Goal: Task Accomplishment & Management: Complete application form

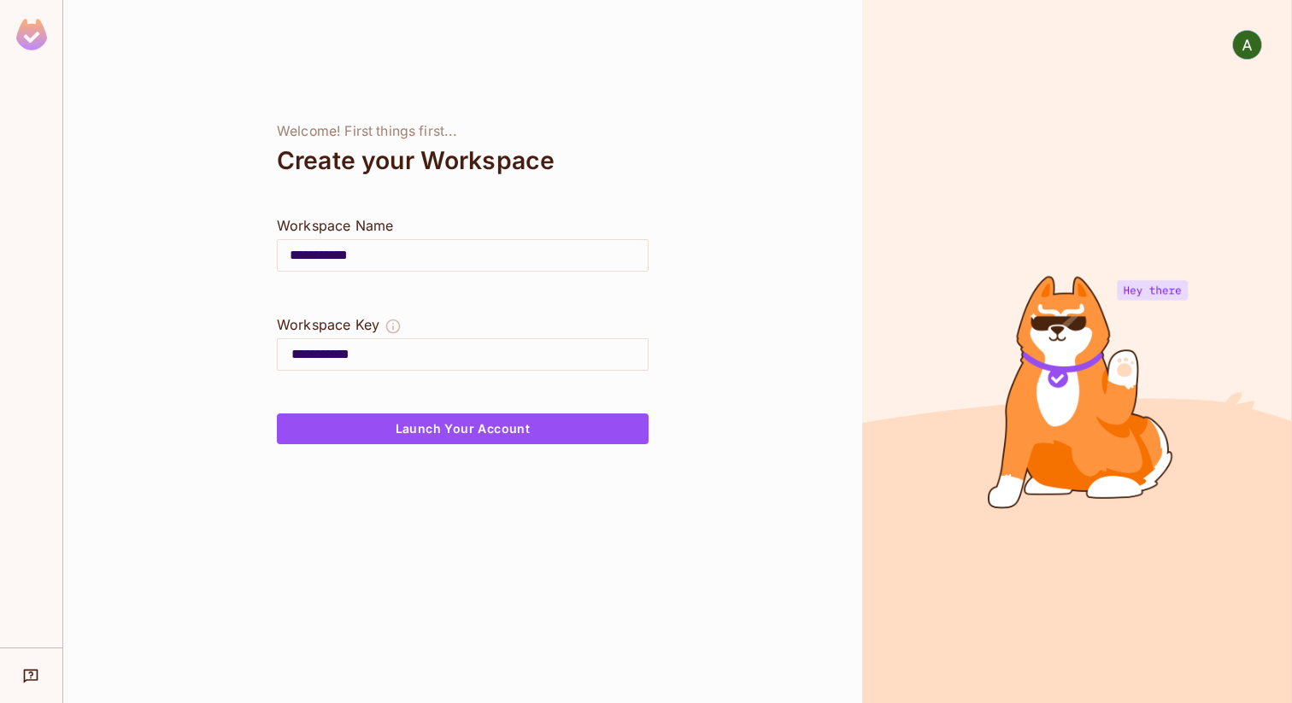
click at [398, 258] on input "**********" at bounding box center [463, 256] width 370 height 48
click at [460, 432] on button "Launch Your Account" at bounding box center [463, 429] width 372 height 31
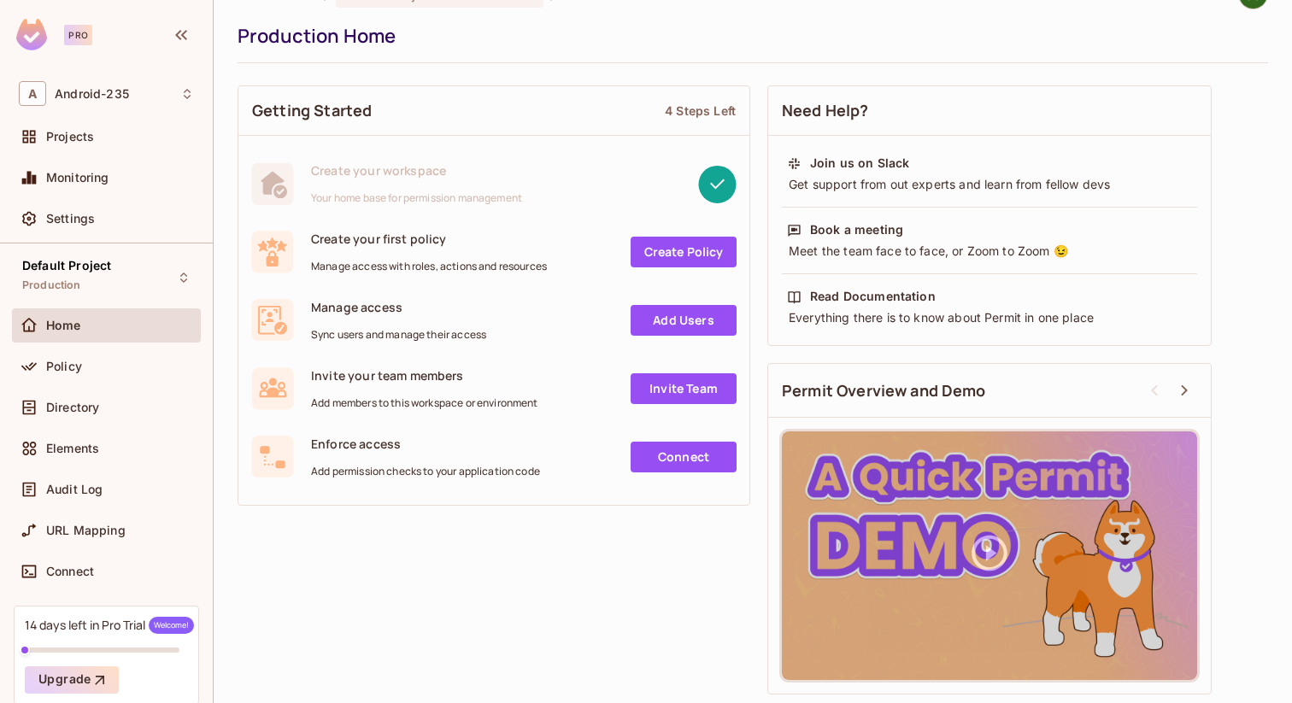
click at [680, 251] on link "Create Policy" at bounding box center [684, 252] width 106 height 31
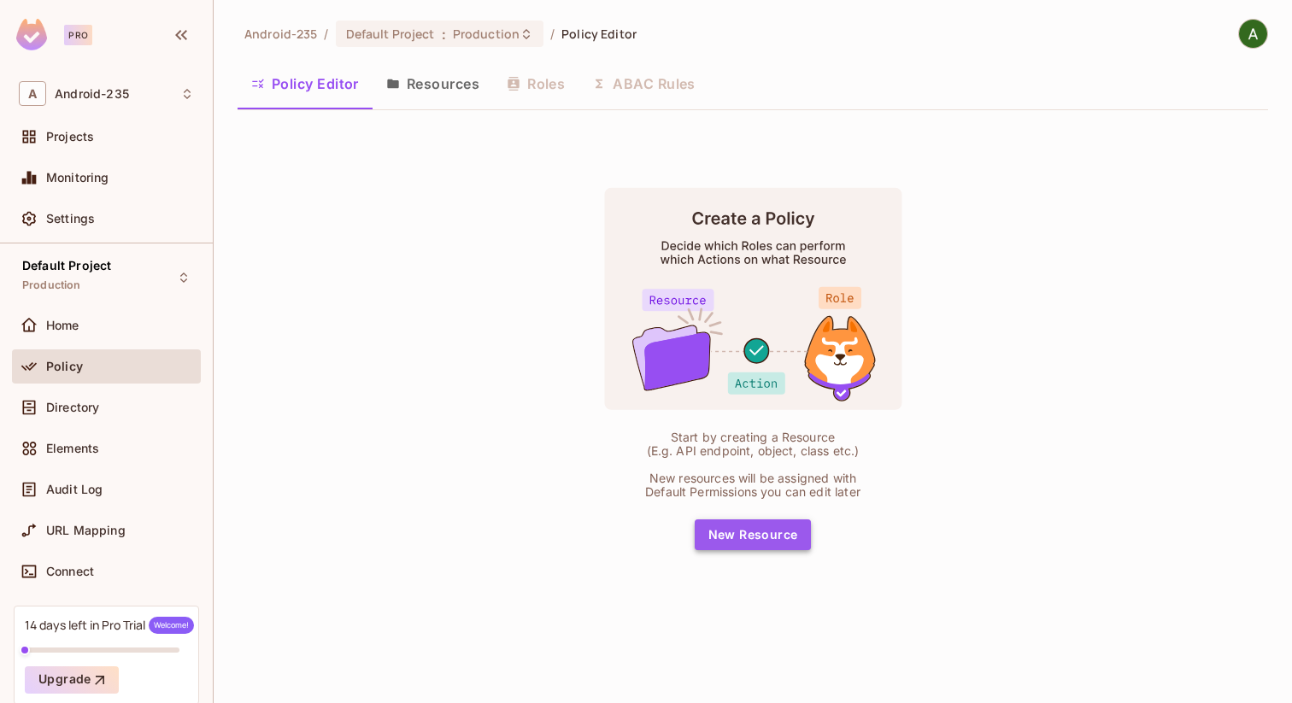
click at [761, 544] on button "New Resource" at bounding box center [753, 535] width 117 height 31
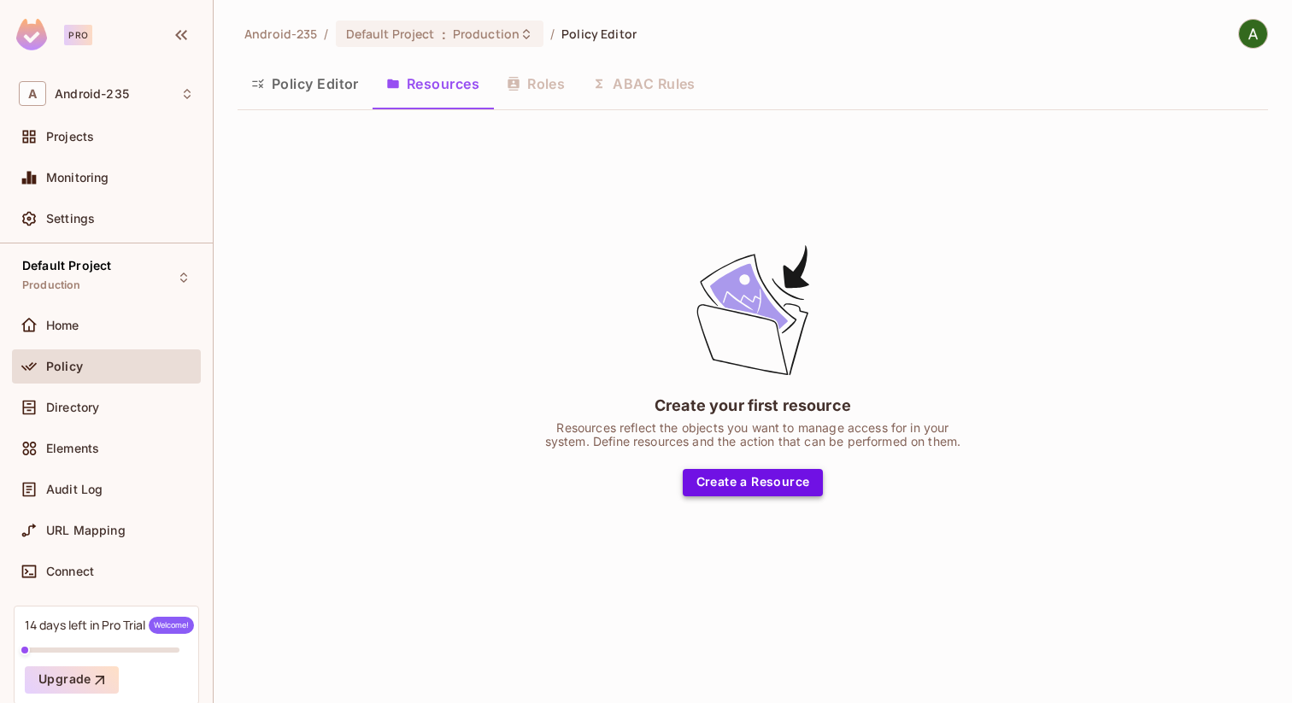
click at [767, 489] on button "Create a Resource" at bounding box center [753, 482] width 141 height 27
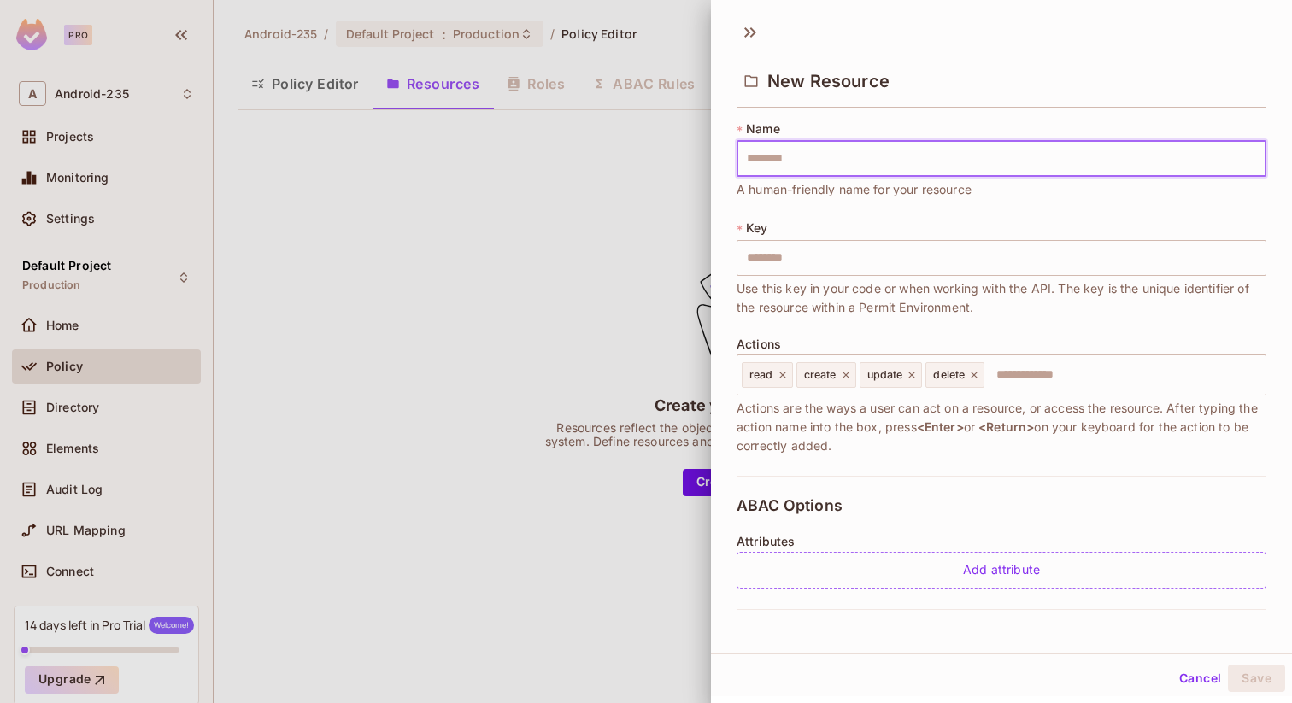
click at [767, 162] on input "text" at bounding box center [1002, 159] width 530 height 36
click at [777, 258] on input "text" at bounding box center [1002, 258] width 530 height 36
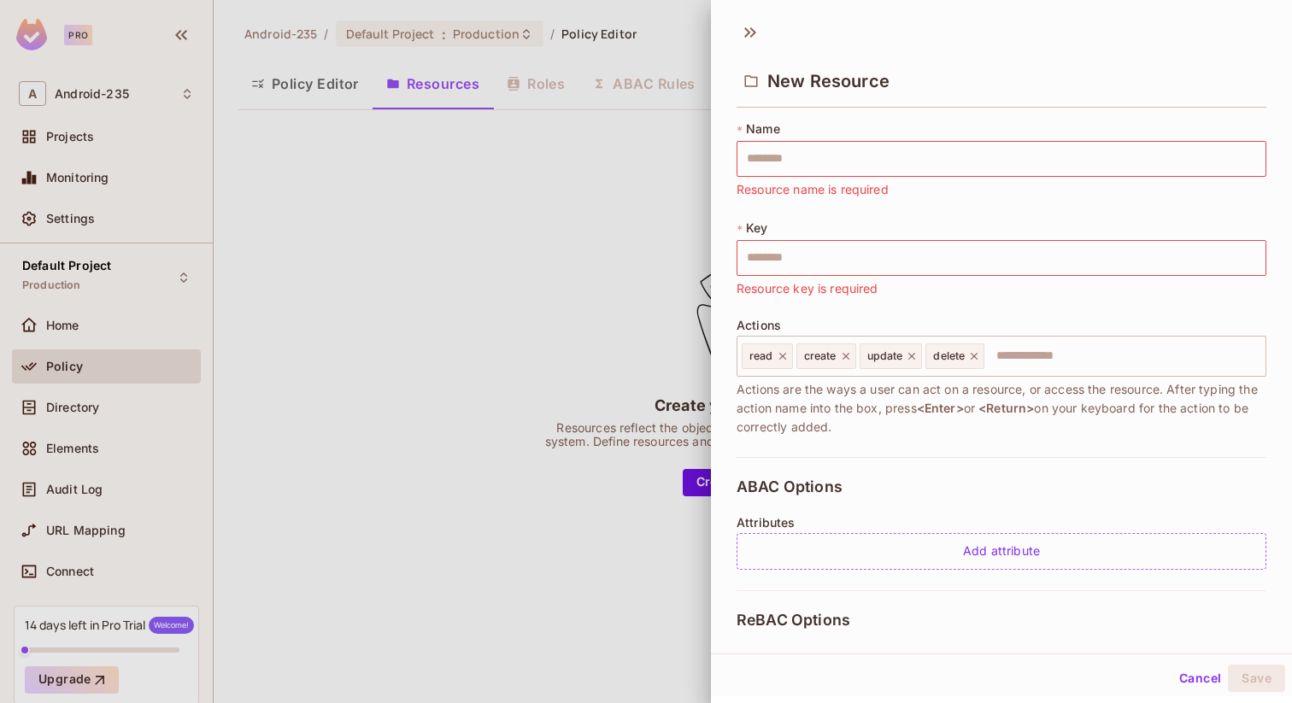
click at [79, 405] on div at bounding box center [646, 351] width 1292 height 703
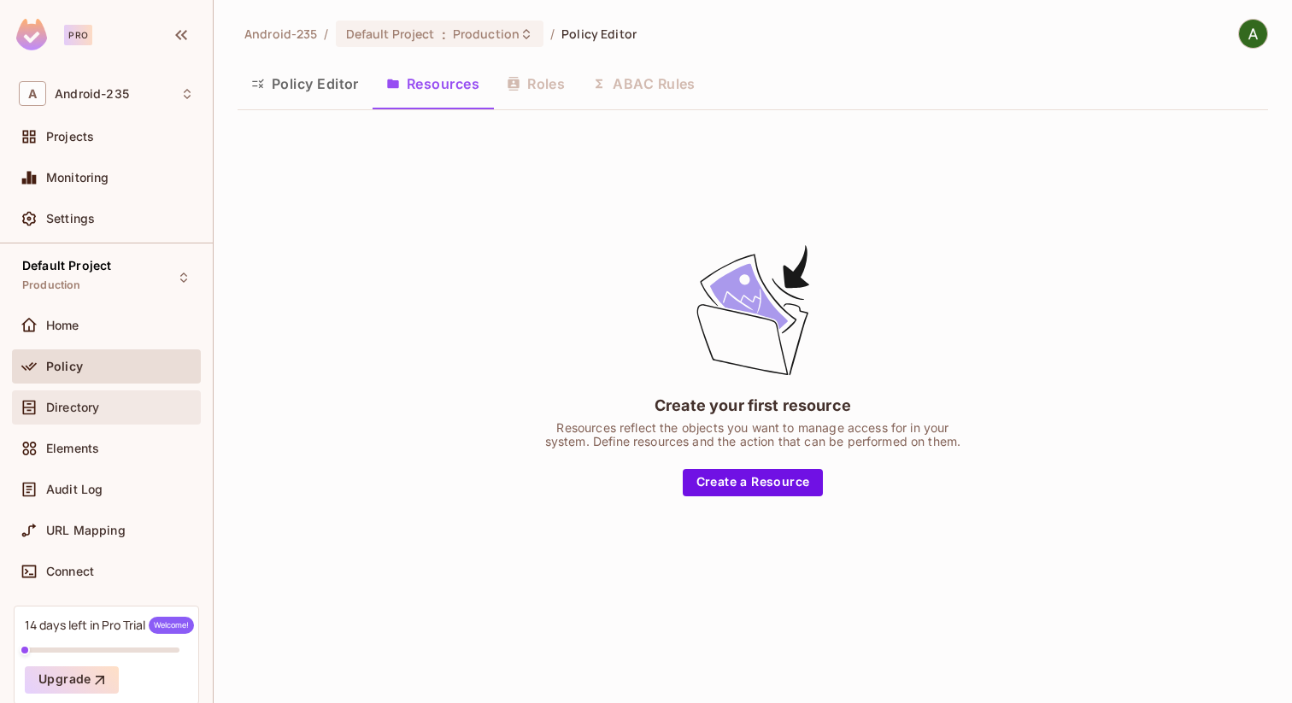
click at [70, 413] on span "Directory" at bounding box center [72, 408] width 53 height 14
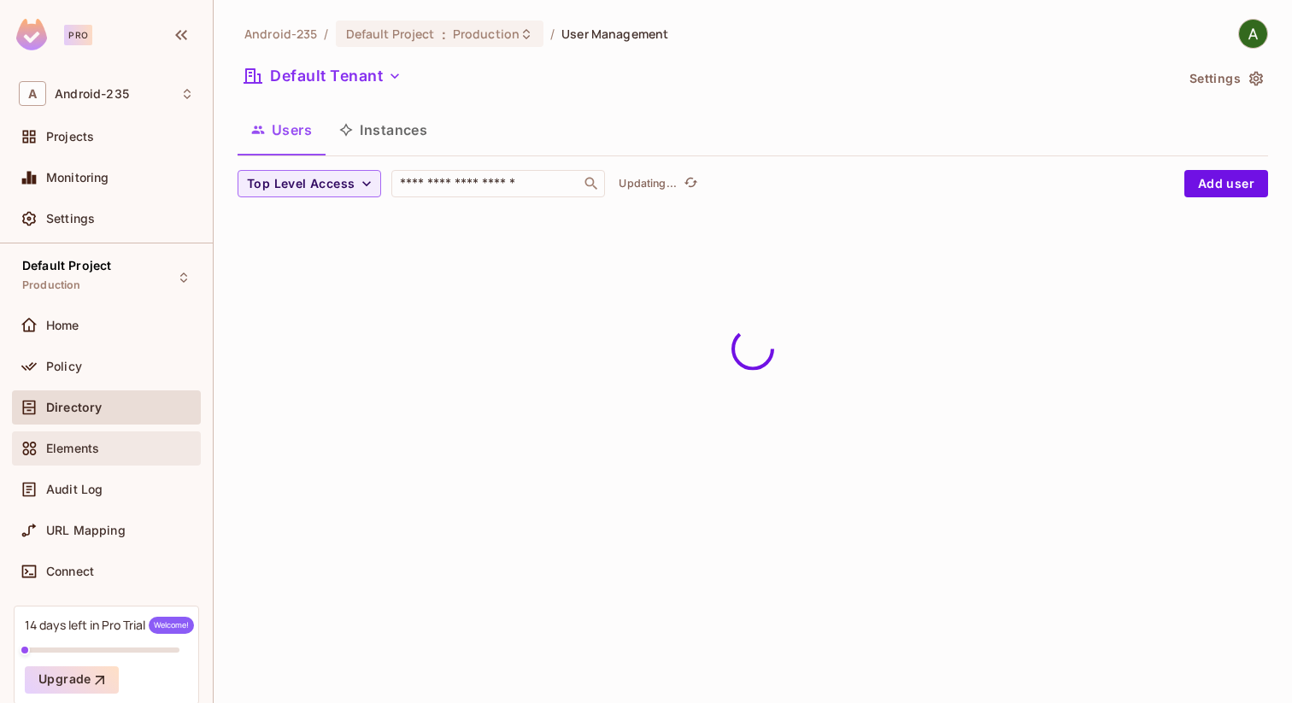
click at [85, 454] on span "Elements" at bounding box center [72, 449] width 53 height 14
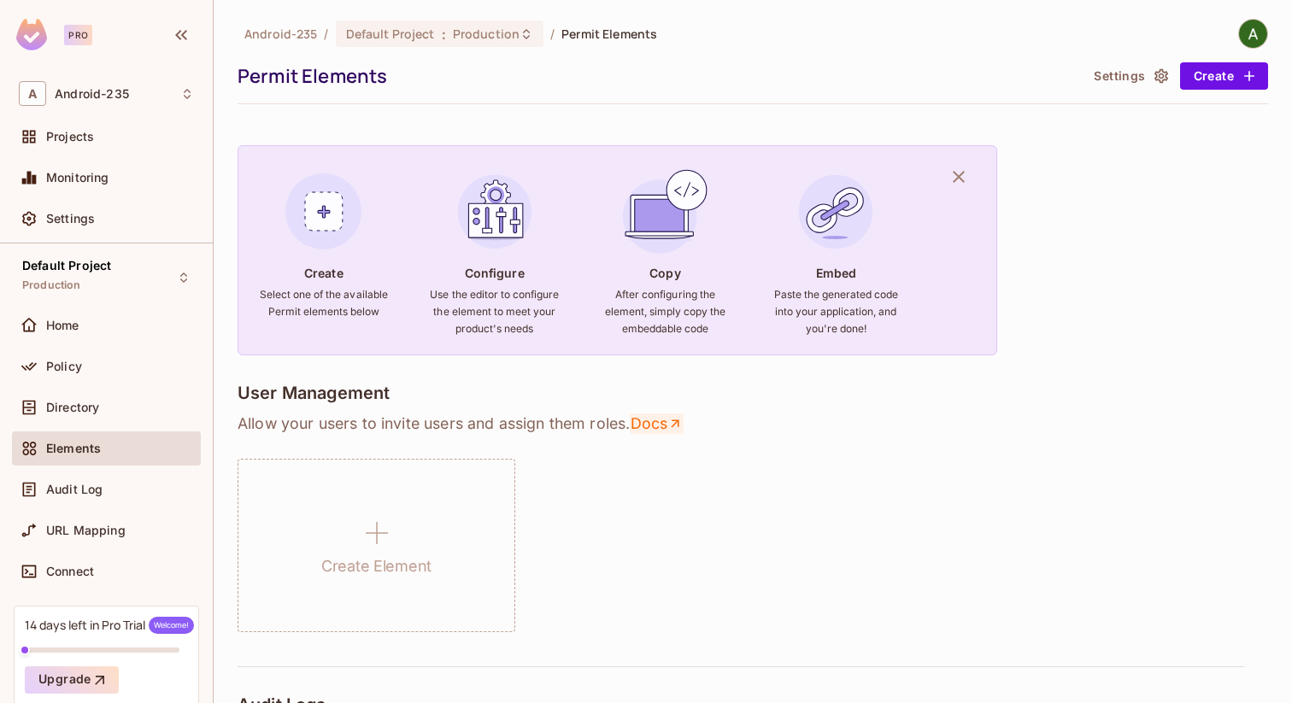
click at [663, 421] on link "Docs" at bounding box center [657, 424] width 54 height 21
click at [326, 219] on img at bounding box center [324, 212] width 92 height 92
click at [499, 213] on img at bounding box center [495, 212] width 92 height 92
click at [497, 338] on h6 "Use the editor to configure the element to meet your product's needs" at bounding box center [495, 311] width 130 height 51
click at [82, 93] on span "Android-235" at bounding box center [92, 94] width 74 height 14
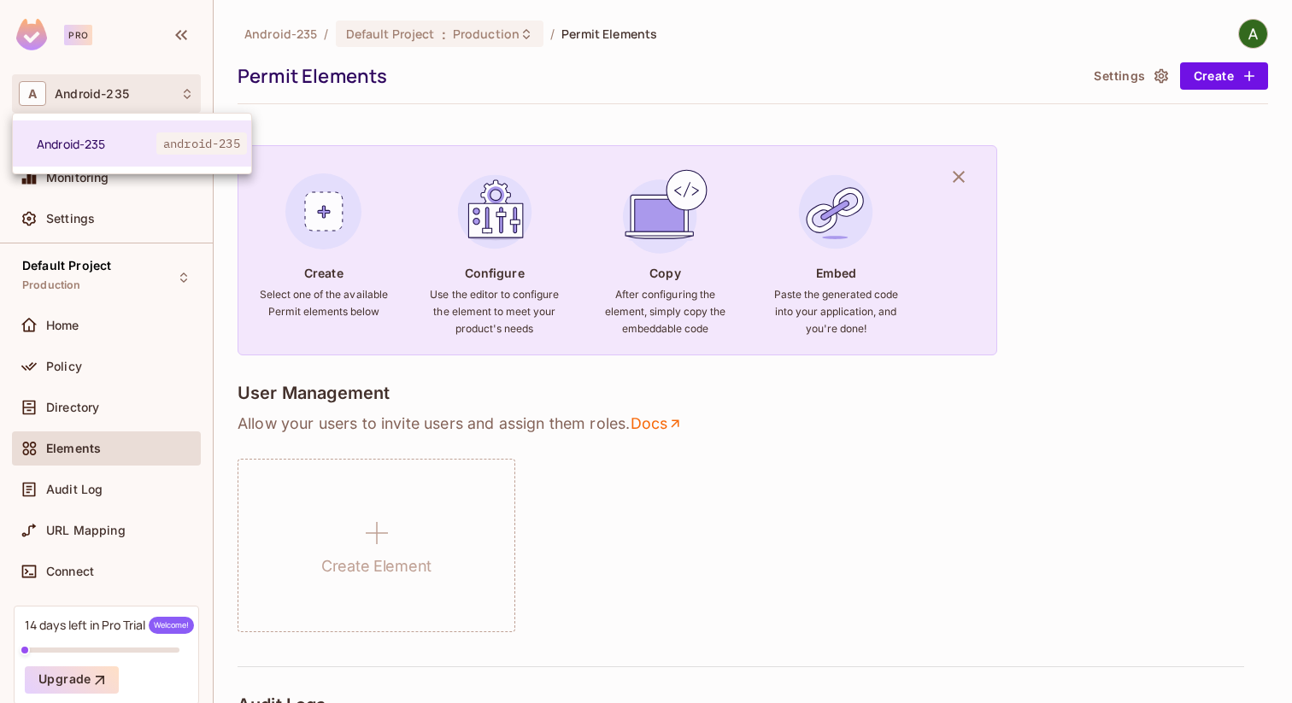
click at [191, 231] on div at bounding box center [646, 351] width 1292 height 703
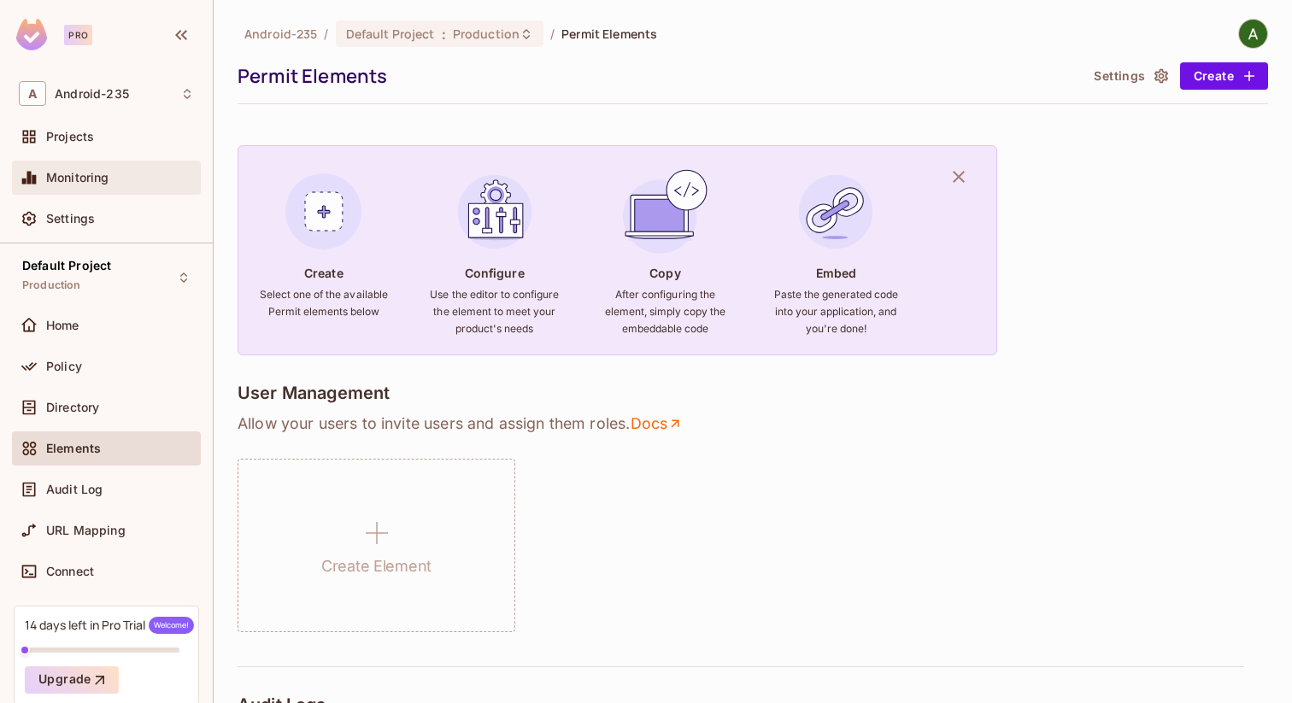
click at [84, 173] on span "Monitoring" at bounding box center [77, 178] width 63 height 14
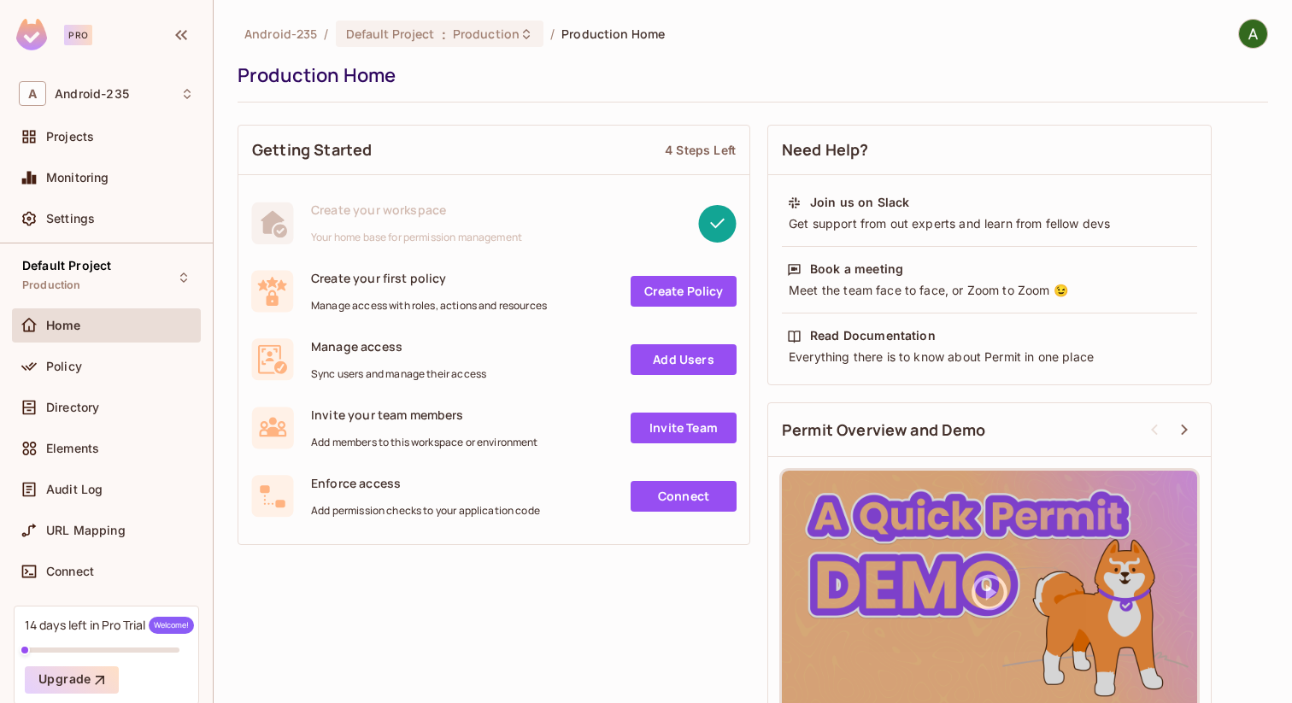
click at [695, 365] on link "Add Users" at bounding box center [684, 359] width 106 height 31
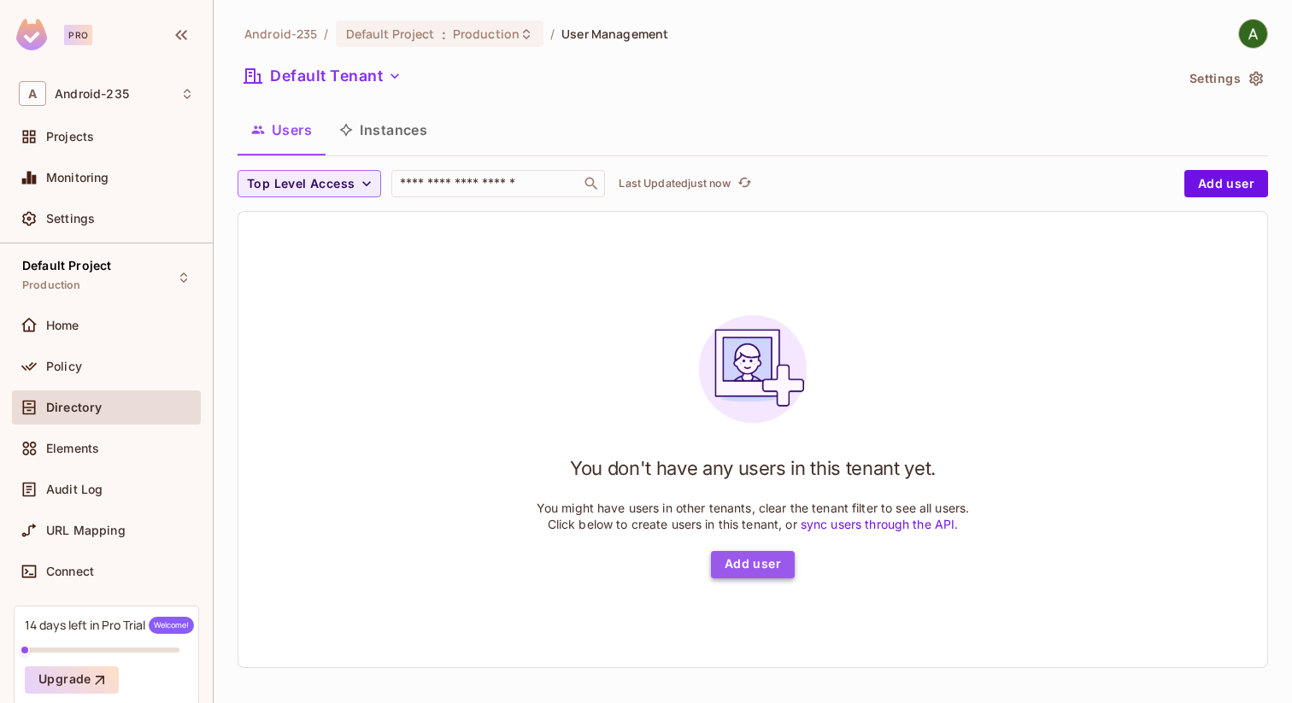
click at [754, 567] on button "Add user" at bounding box center [753, 564] width 84 height 27
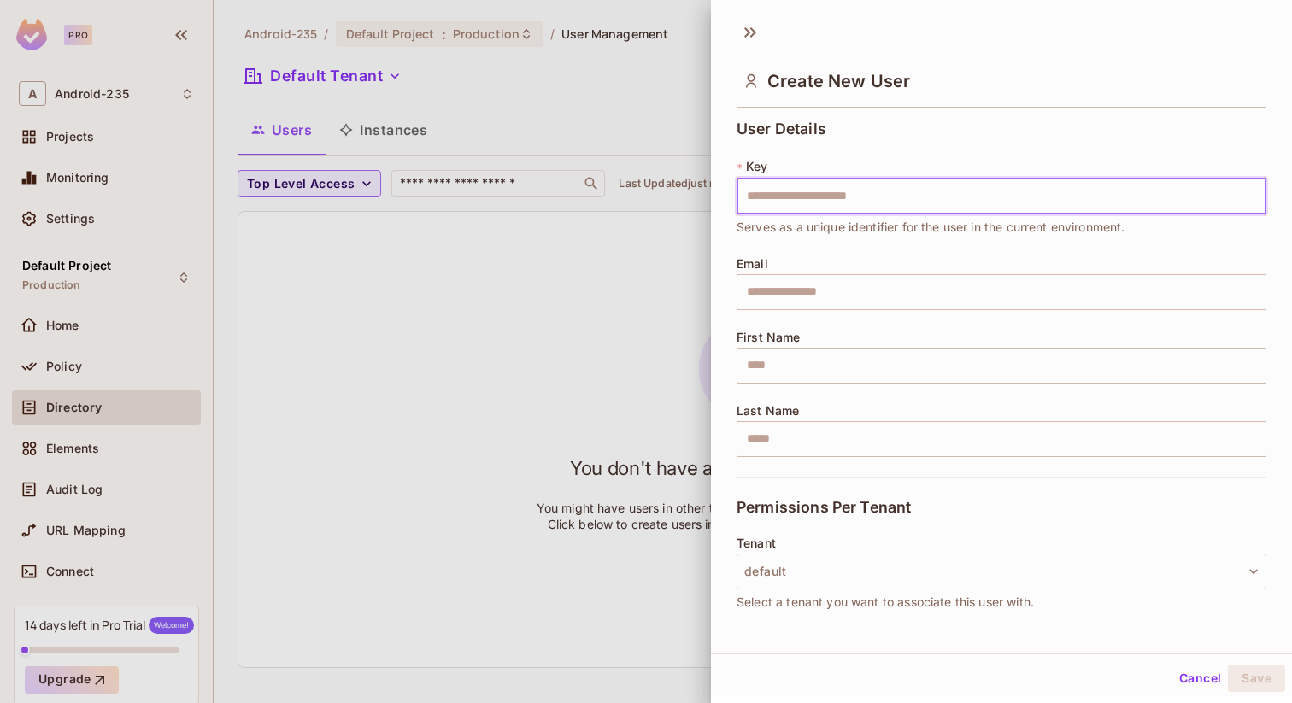
click at [782, 201] on input "text" at bounding box center [1002, 197] width 530 height 36
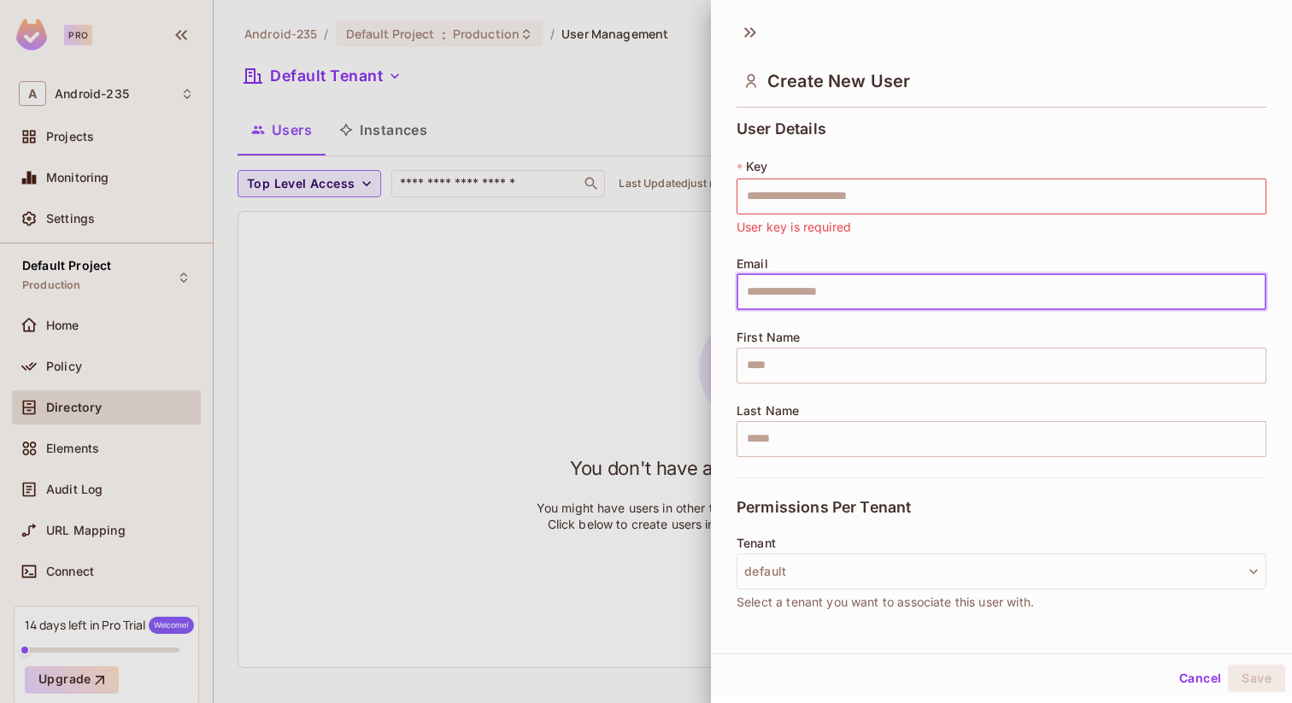
click at [785, 285] on input "text" at bounding box center [1002, 292] width 530 height 36
click at [774, 170] on div "* Key ​ User key is required" at bounding box center [1002, 197] width 530 height 79
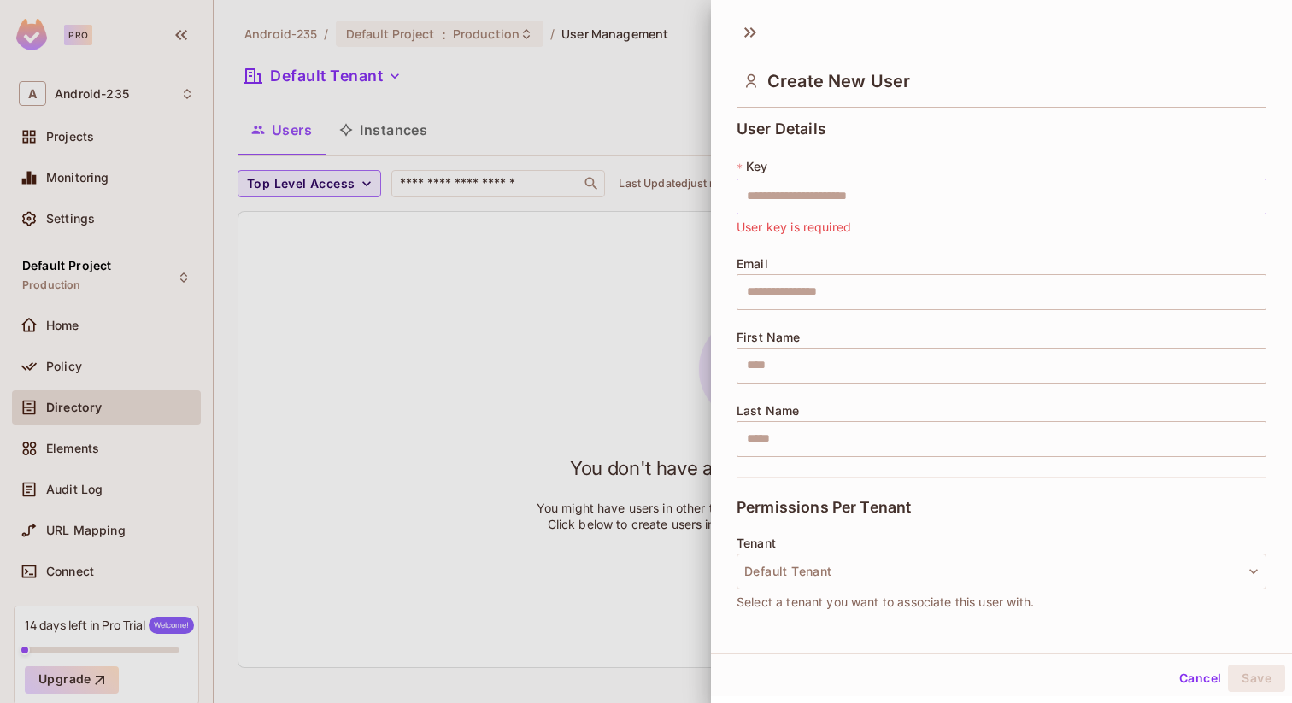
click at [777, 187] on input "text" at bounding box center [1002, 197] width 530 height 36
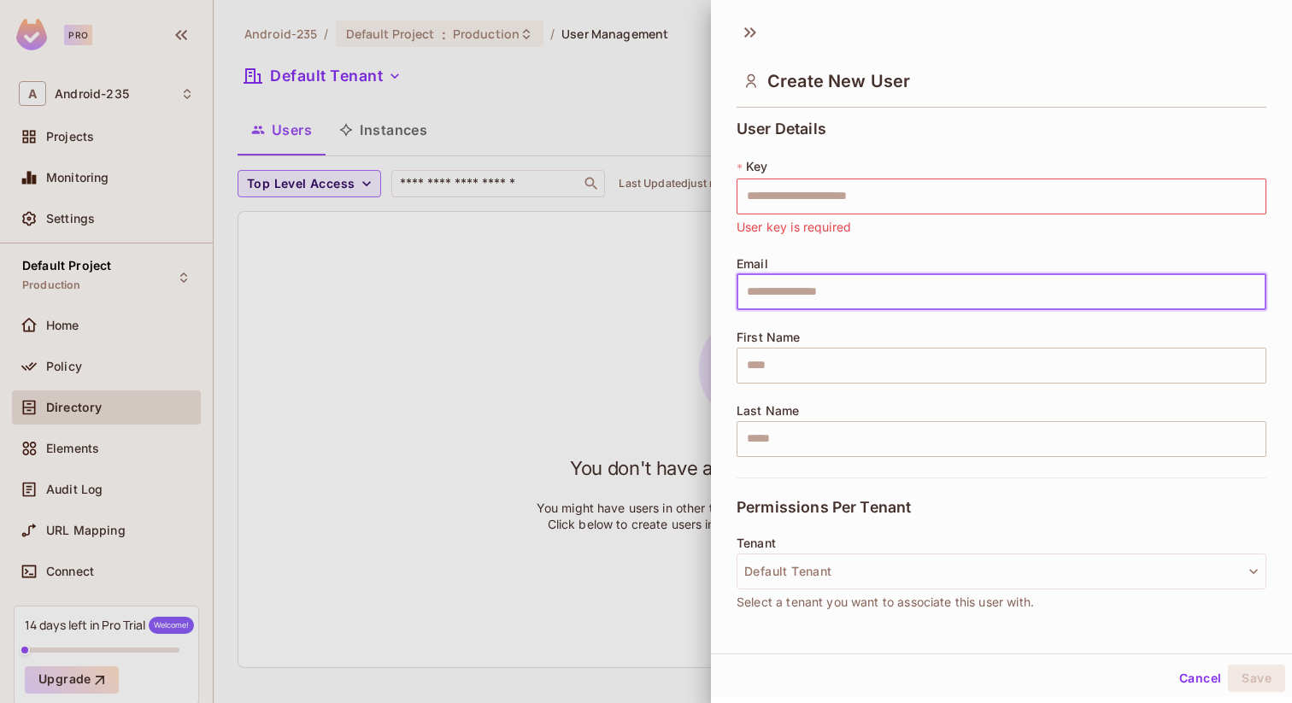
click at [774, 288] on input "text" at bounding box center [1002, 292] width 530 height 36
click at [767, 368] on input "text" at bounding box center [1002, 366] width 530 height 36
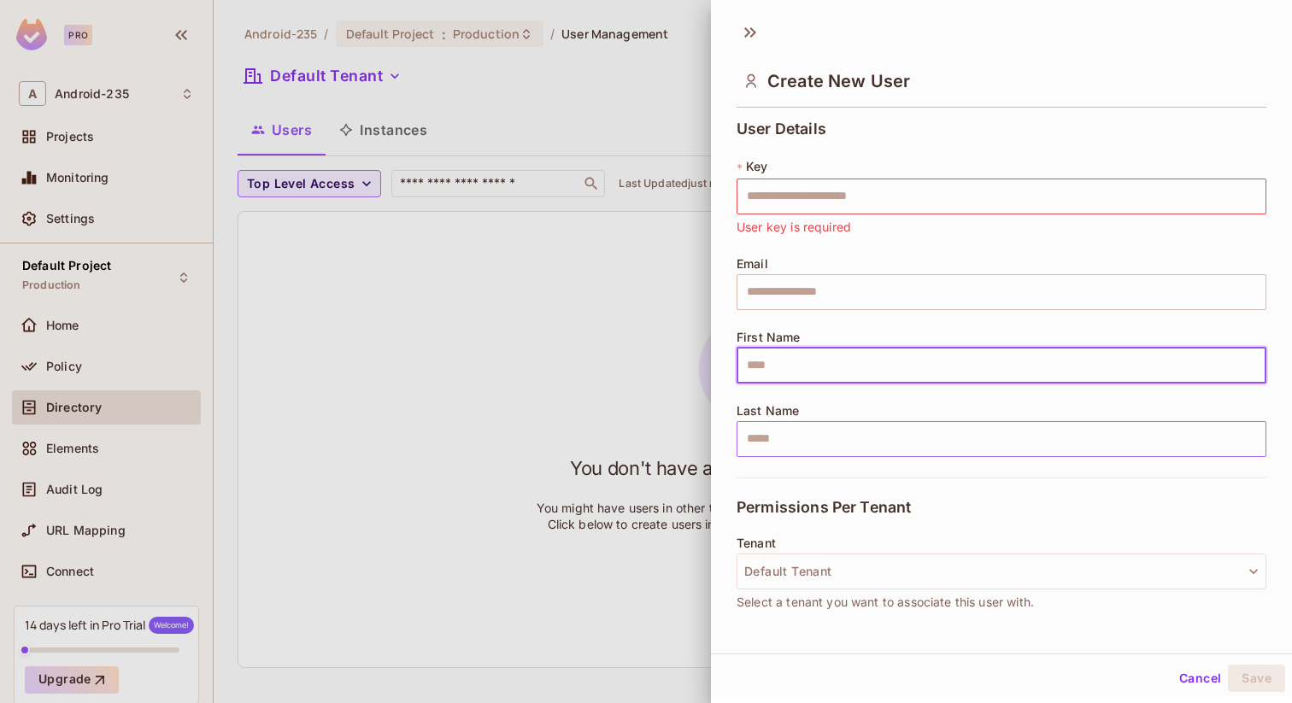
click at [773, 437] on input "text" at bounding box center [1002, 439] width 530 height 36
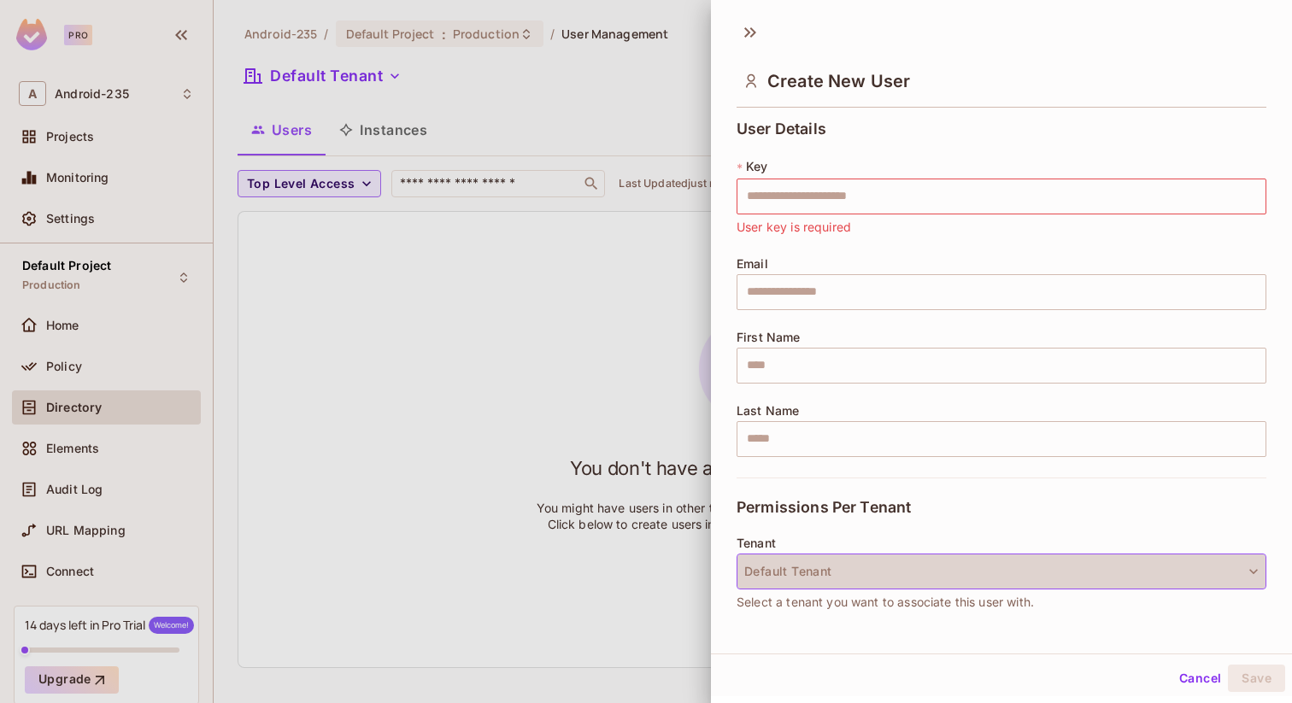
click at [795, 572] on button "Default Tenant" at bounding box center [1002, 572] width 530 height 36
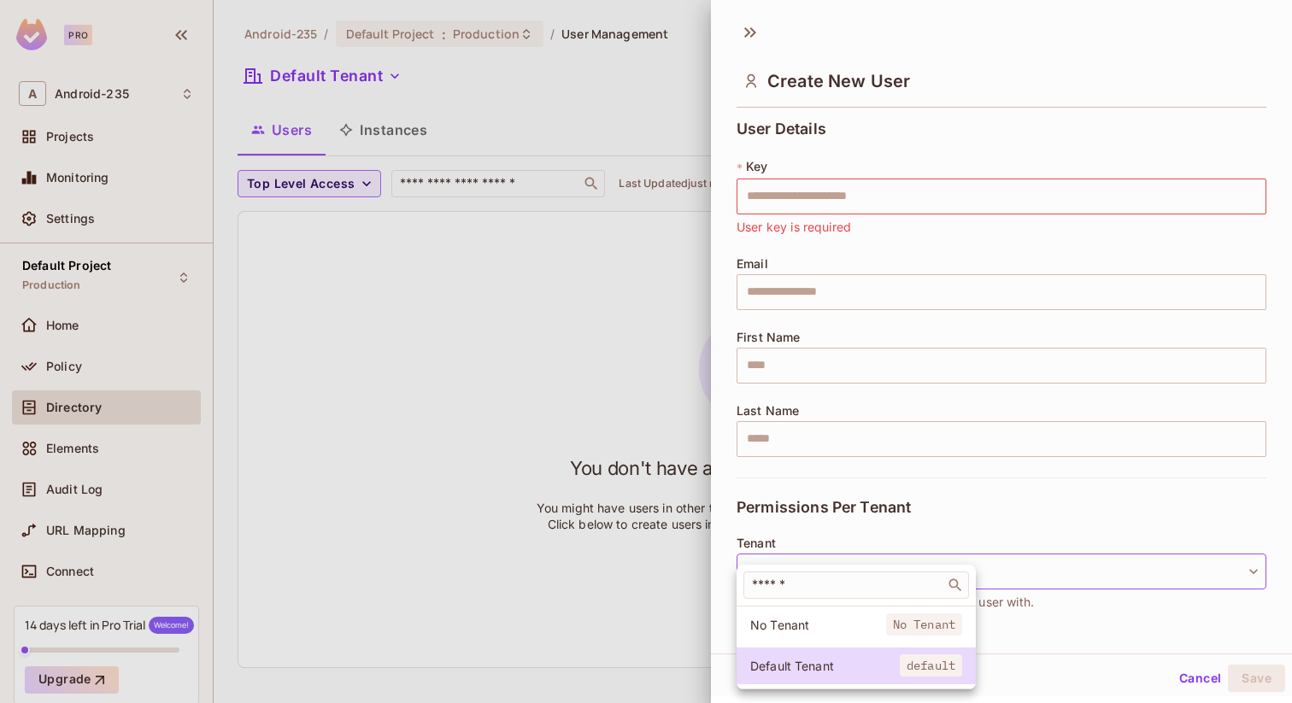
click at [480, 561] on div at bounding box center [646, 351] width 1292 height 703
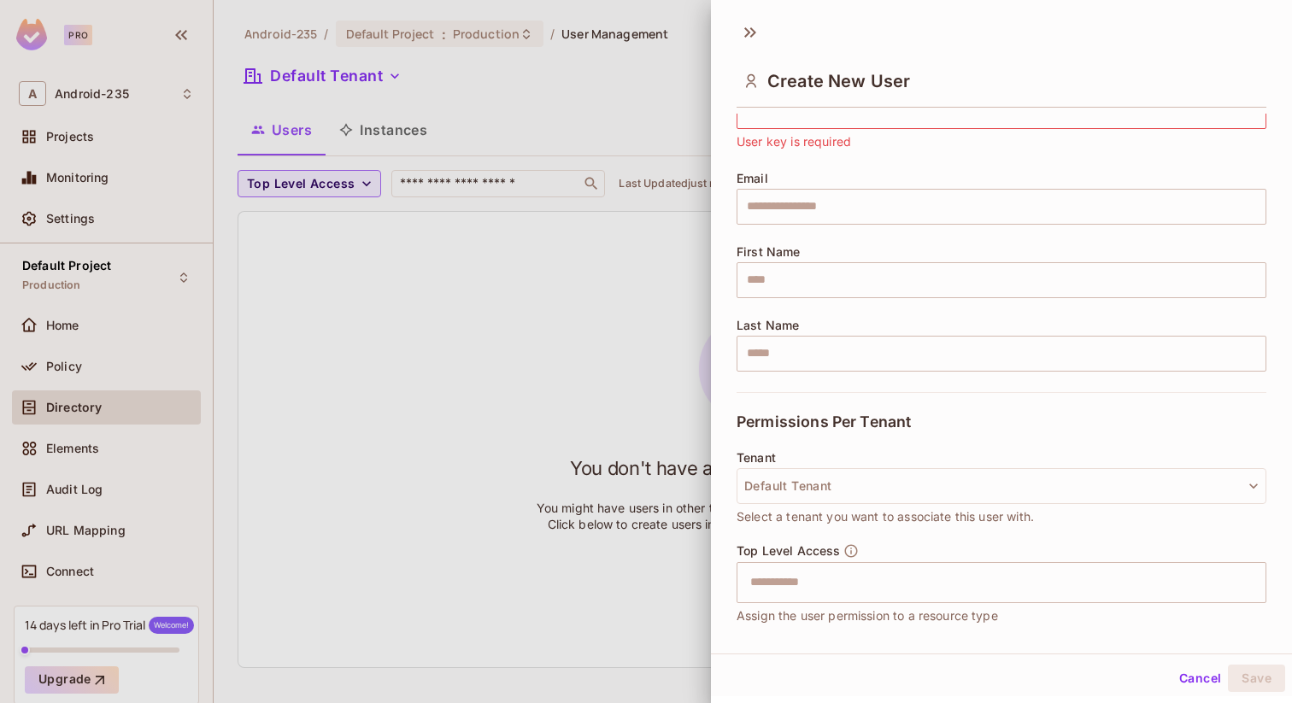
scroll to position [220, 0]
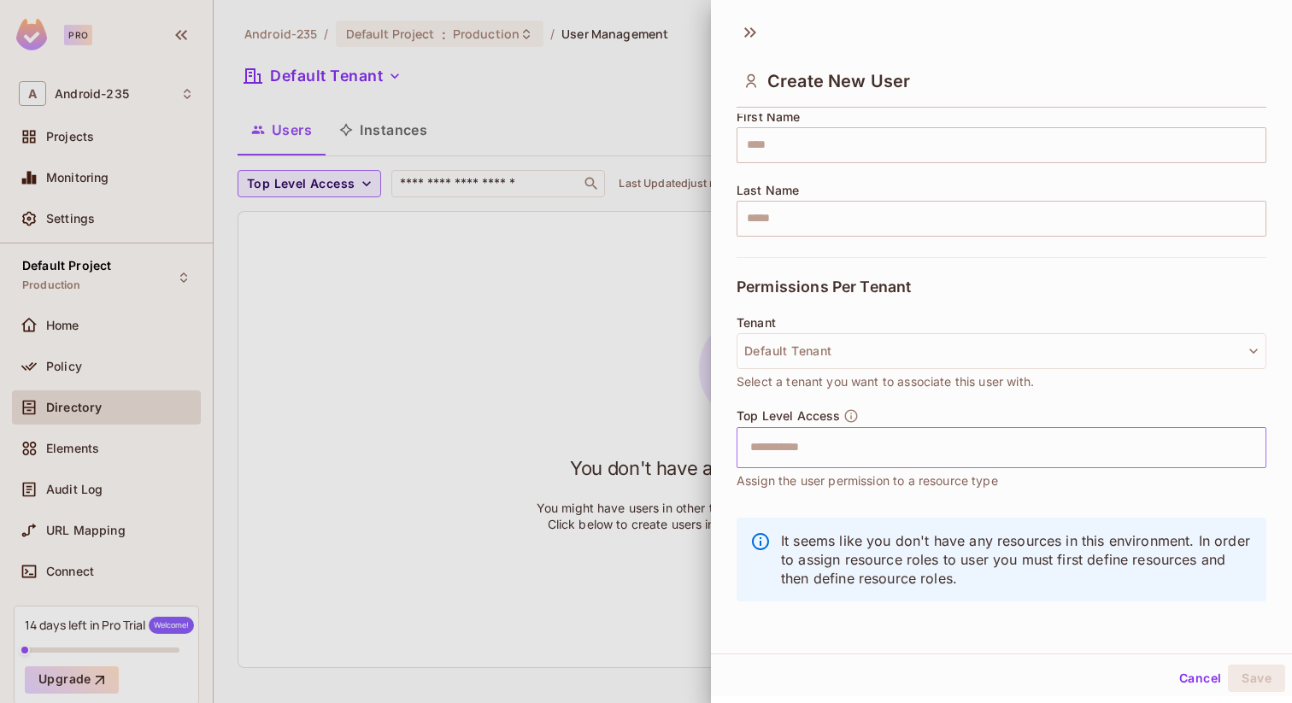
click at [786, 447] on input "text" at bounding box center [986, 448] width 493 height 34
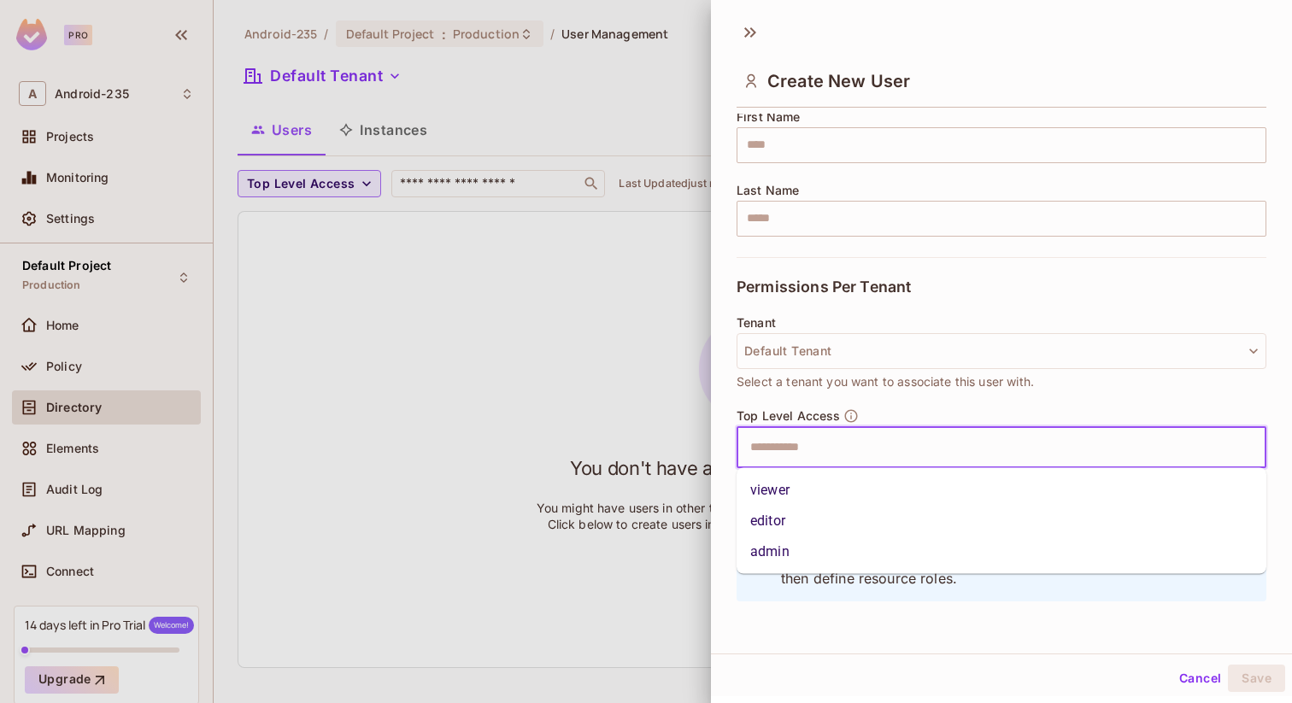
click at [785, 494] on li "viewer" at bounding box center [1002, 490] width 530 height 31
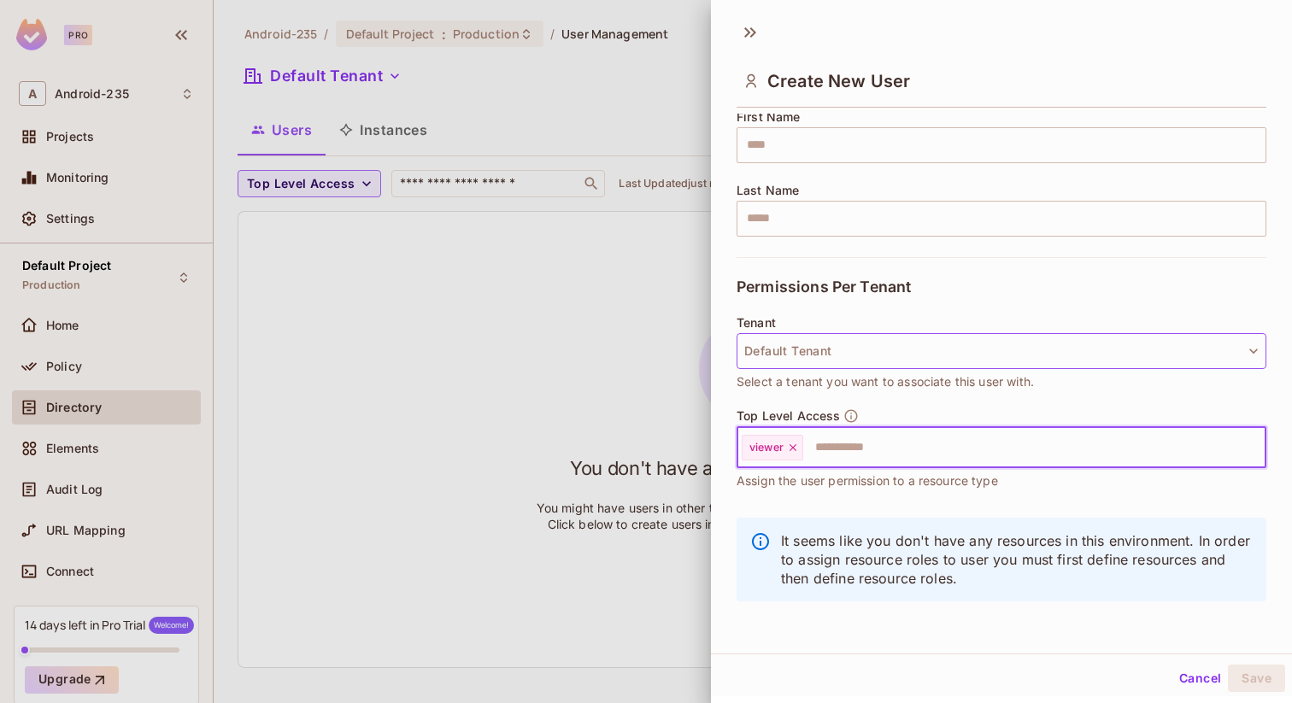
click at [794, 350] on button "Default Tenant" at bounding box center [1002, 351] width 530 height 36
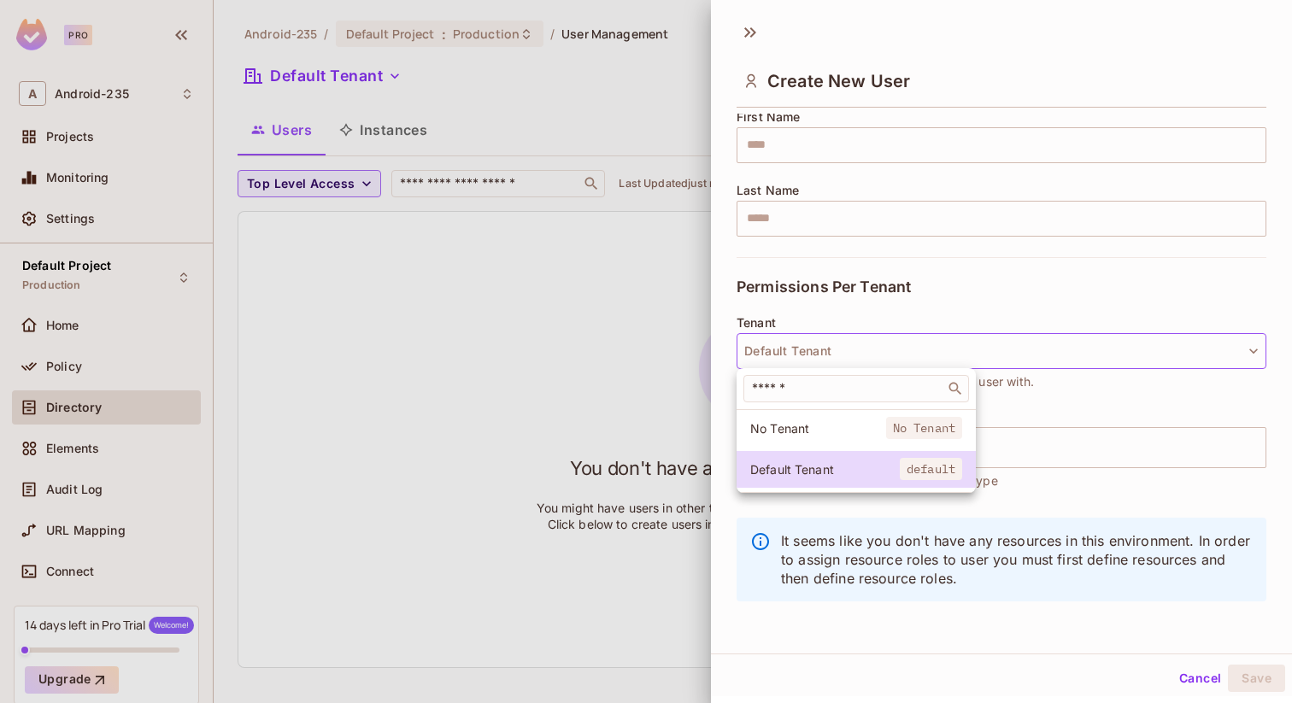
click at [568, 414] on div at bounding box center [646, 351] width 1292 height 703
